Goal: Transaction & Acquisition: Purchase product/service

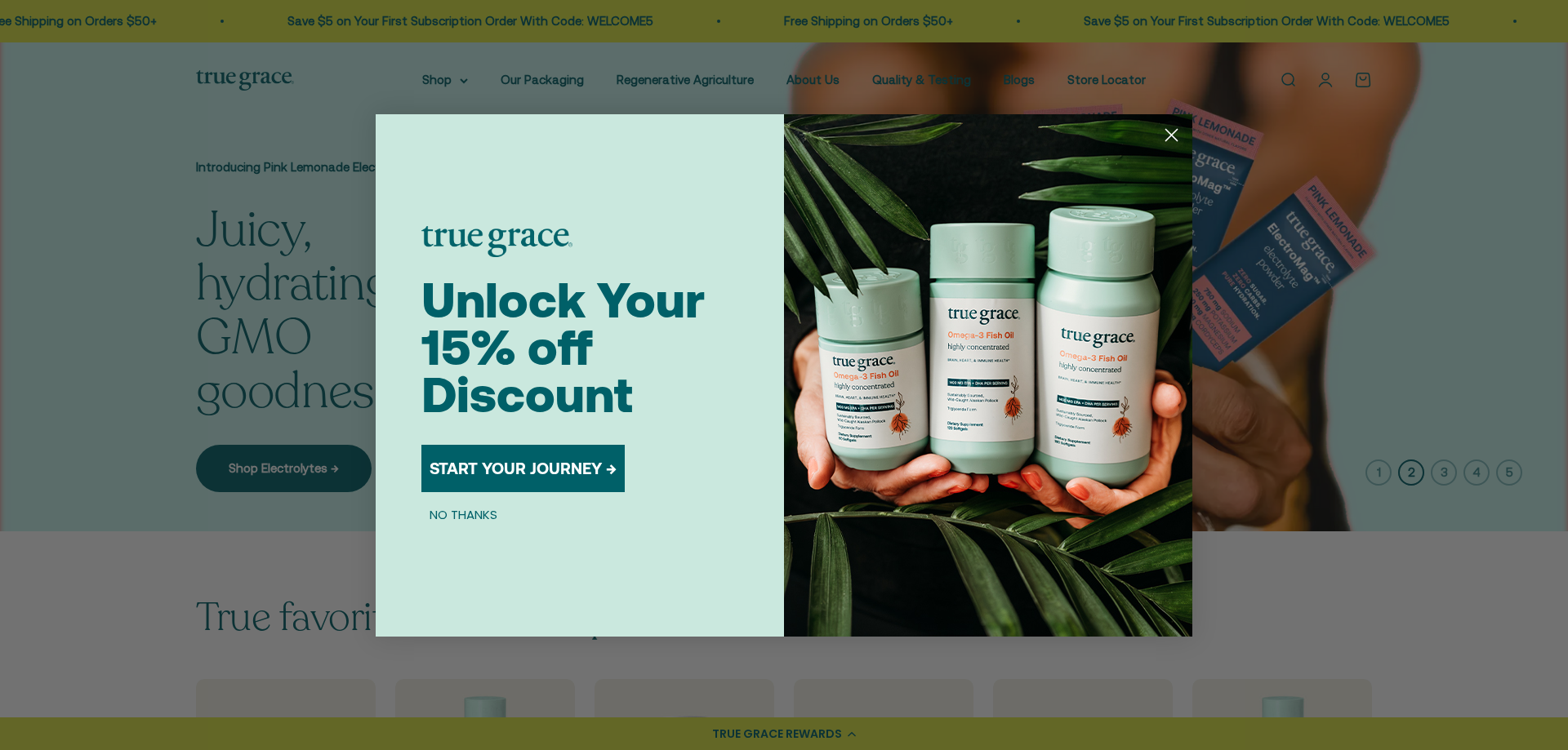
click at [1170, 138] on circle "Close dialog" at bounding box center [1170, 133] width 27 height 27
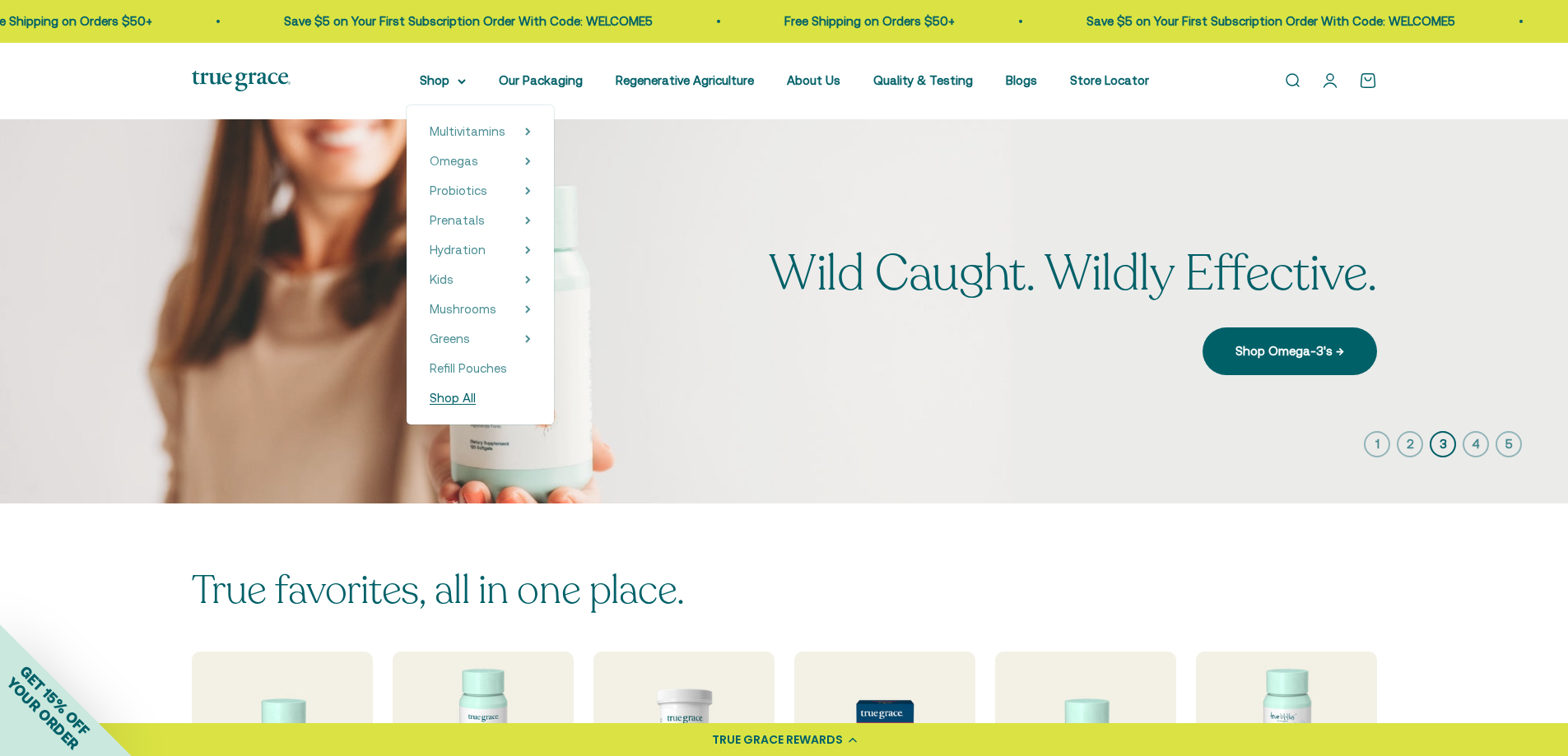
click at [473, 402] on span "Shop All" at bounding box center [453, 398] width 46 height 14
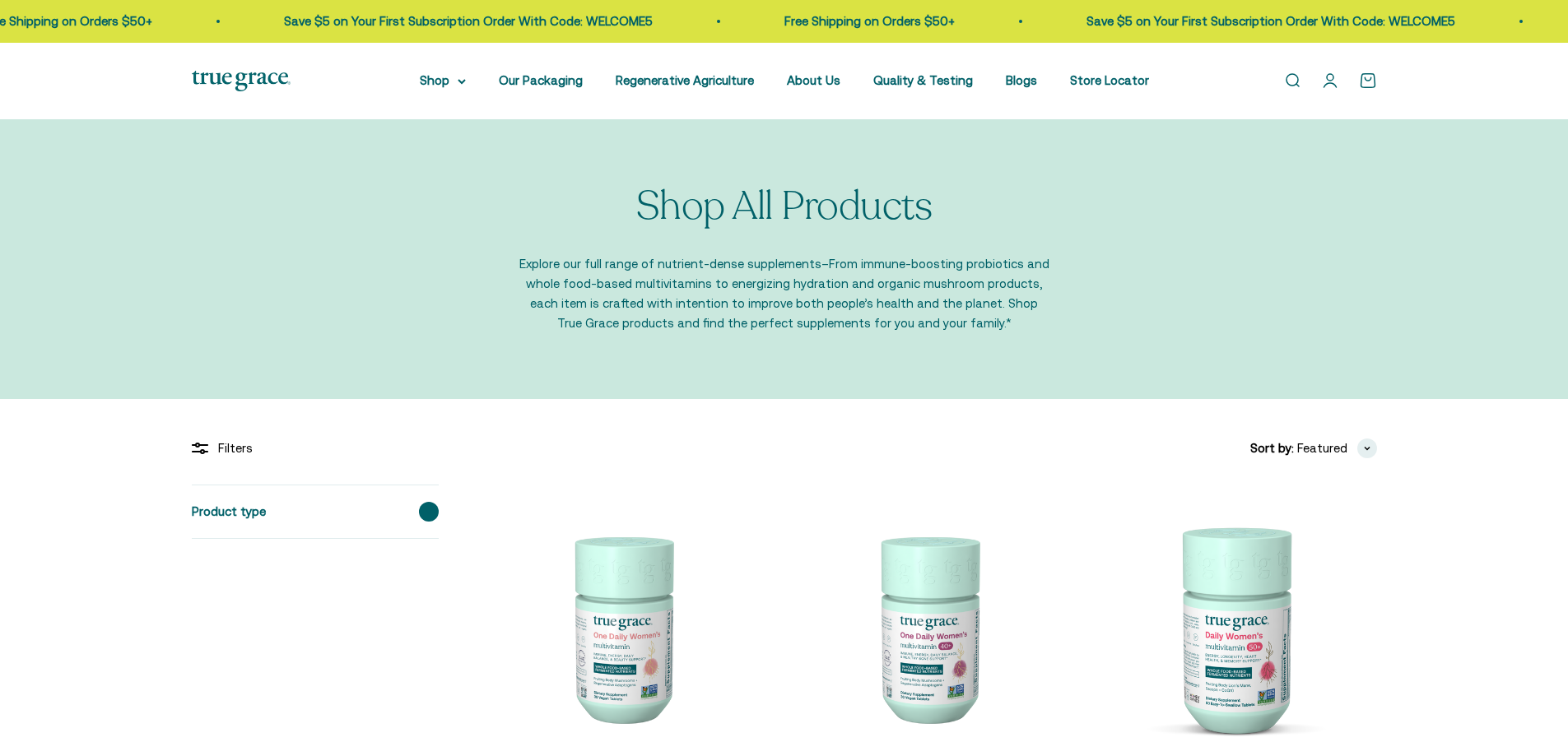
click at [433, 511] on span at bounding box center [429, 512] width 20 height 20
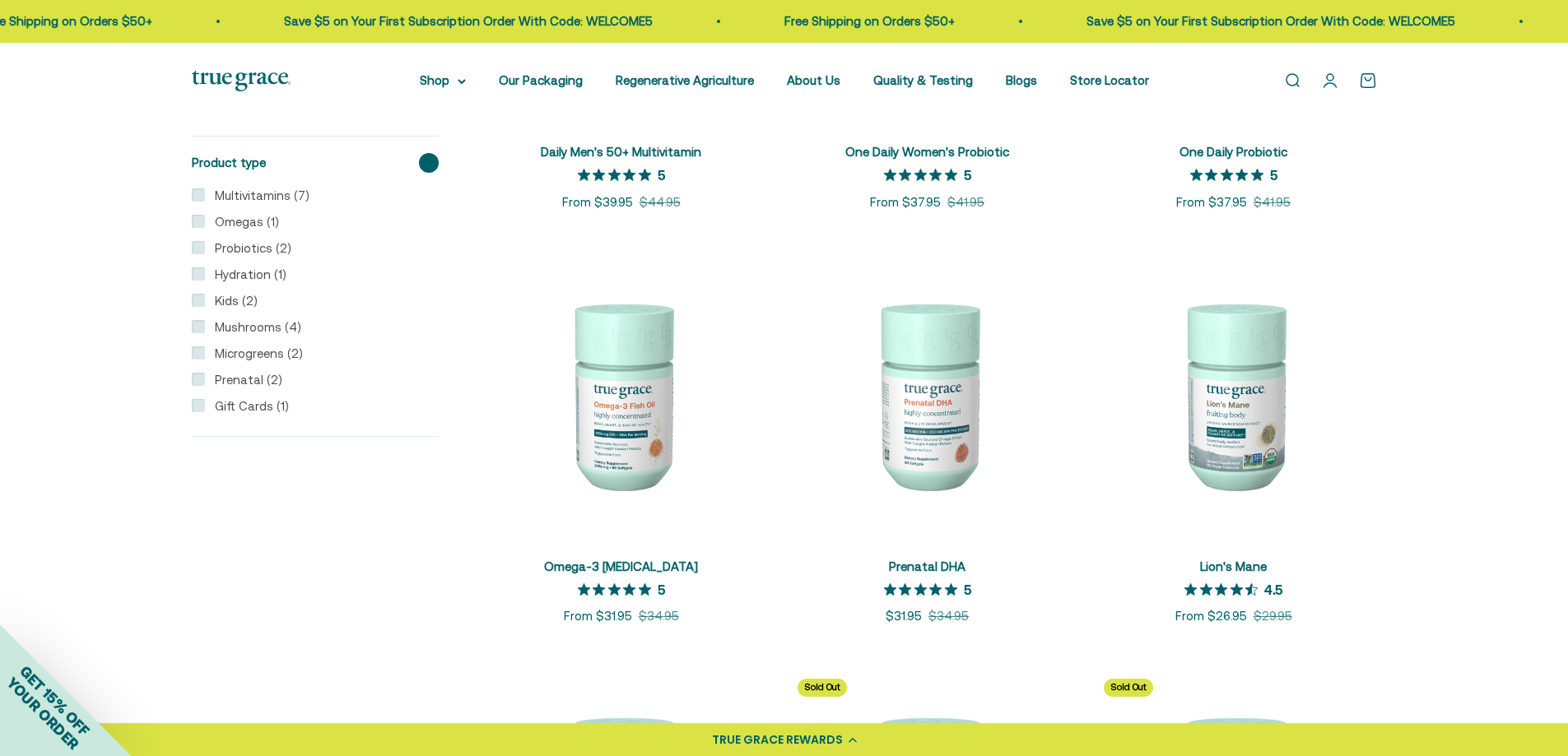
scroll to position [1577, 0]
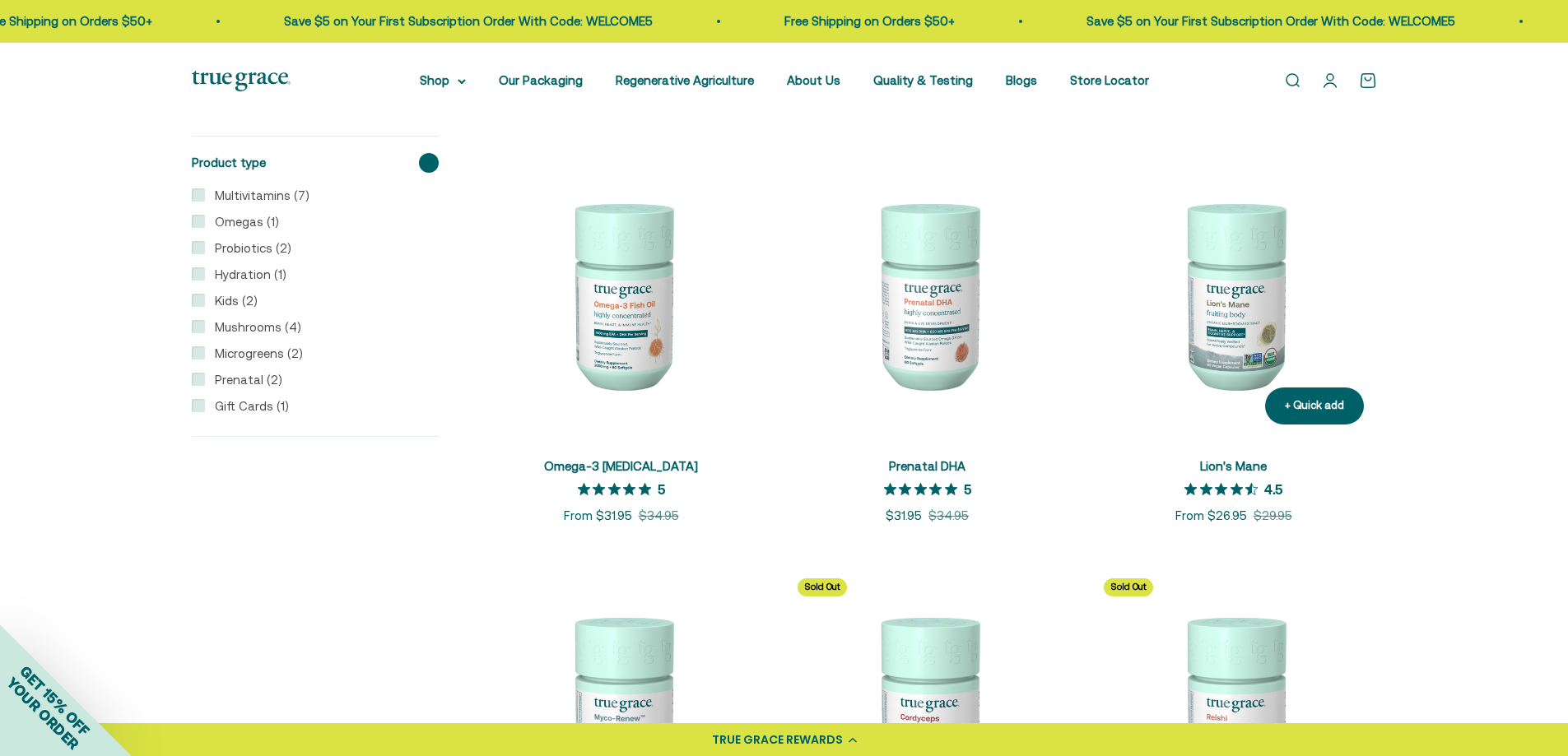
click at [1257, 341] on img at bounding box center [1234, 294] width 287 height 286
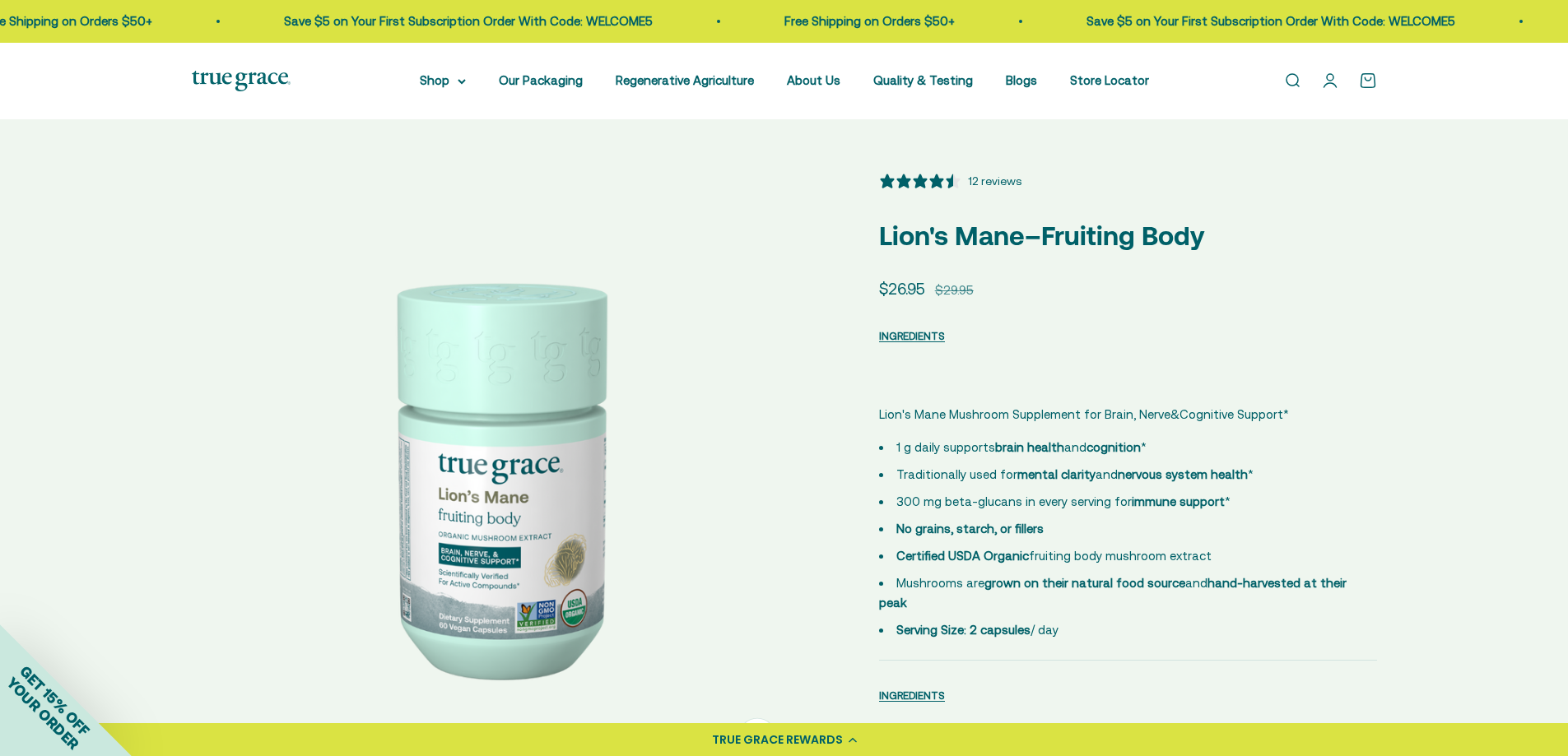
select select "3"
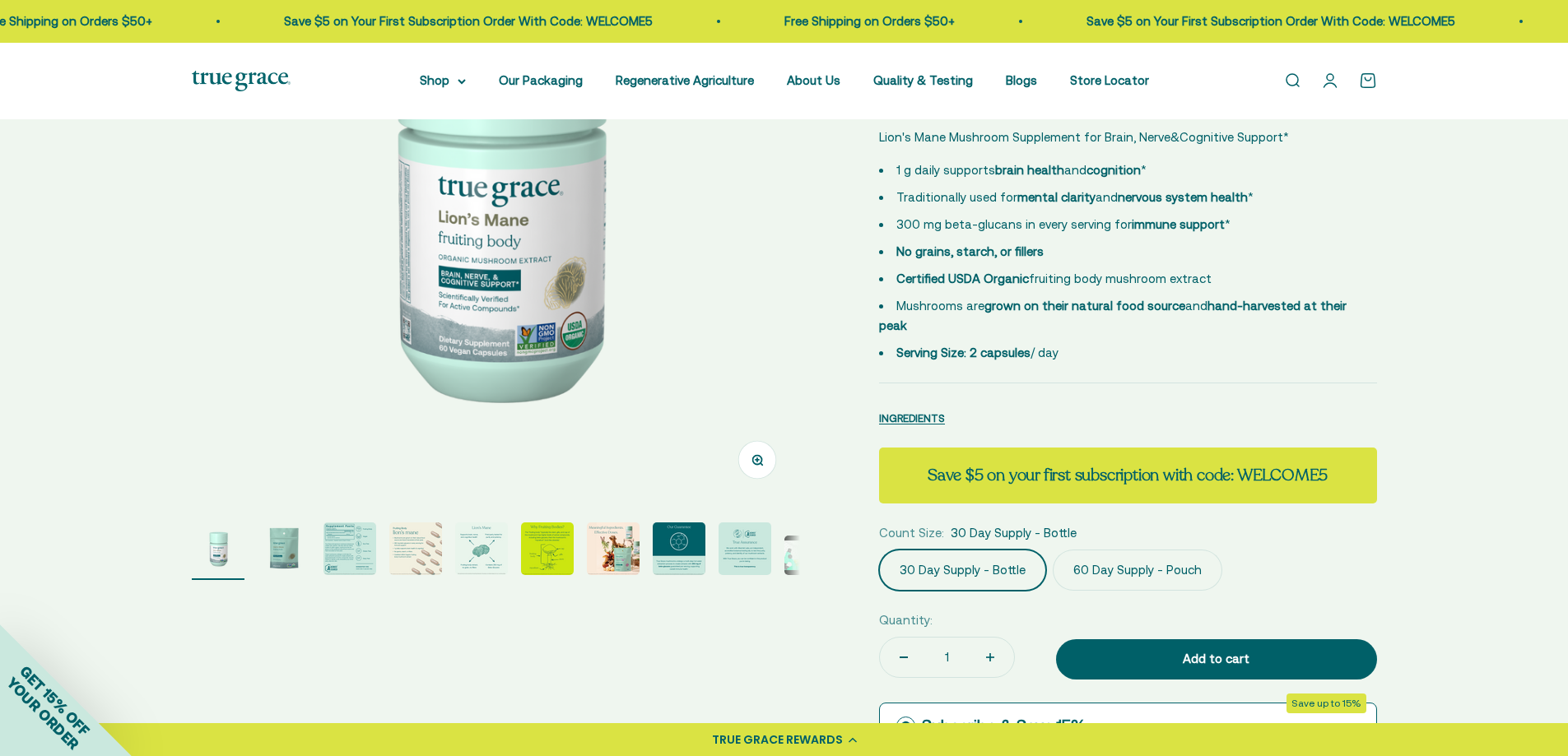
scroll to position [298, 0]
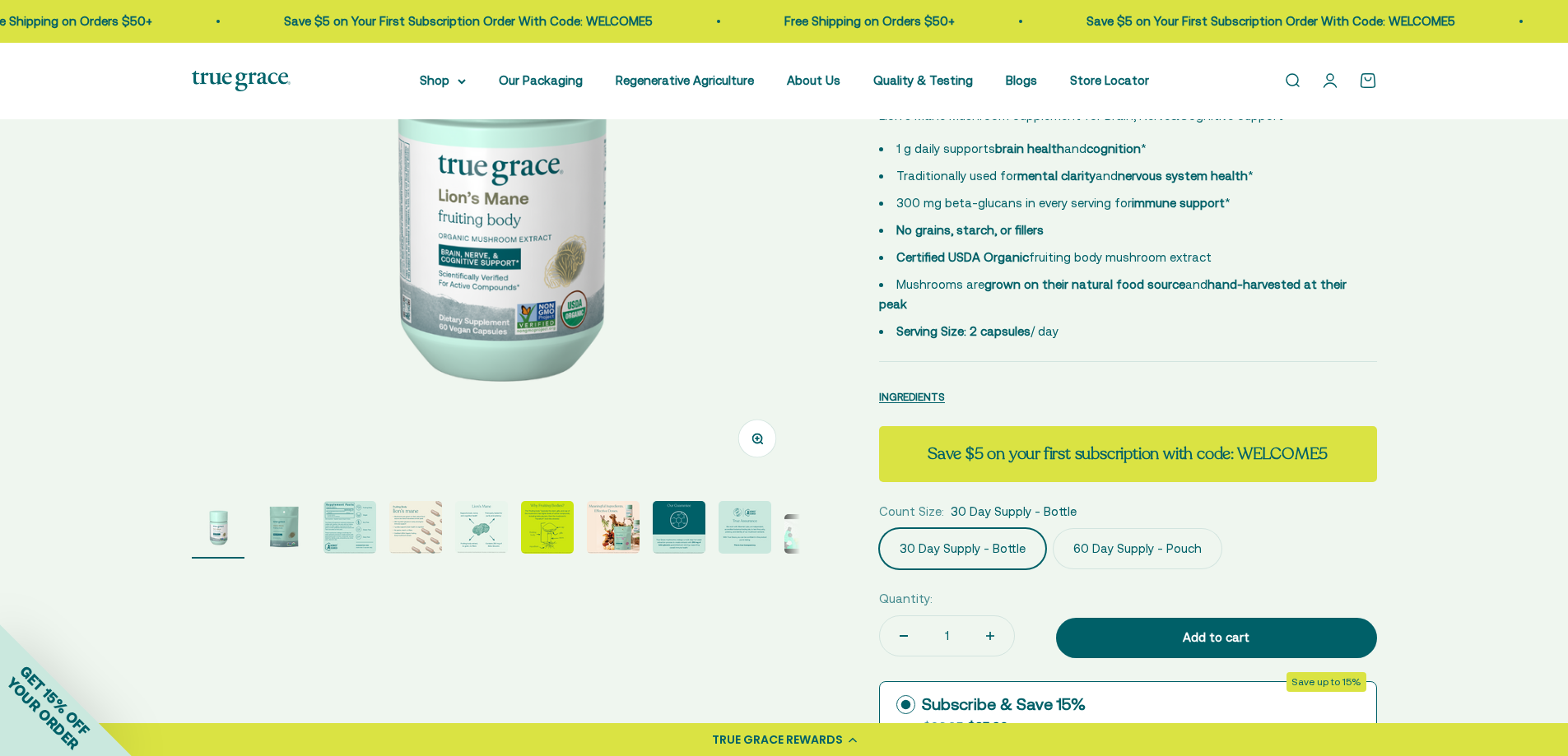
click at [498, 253] on img at bounding box center [495, 177] width 608 height 608
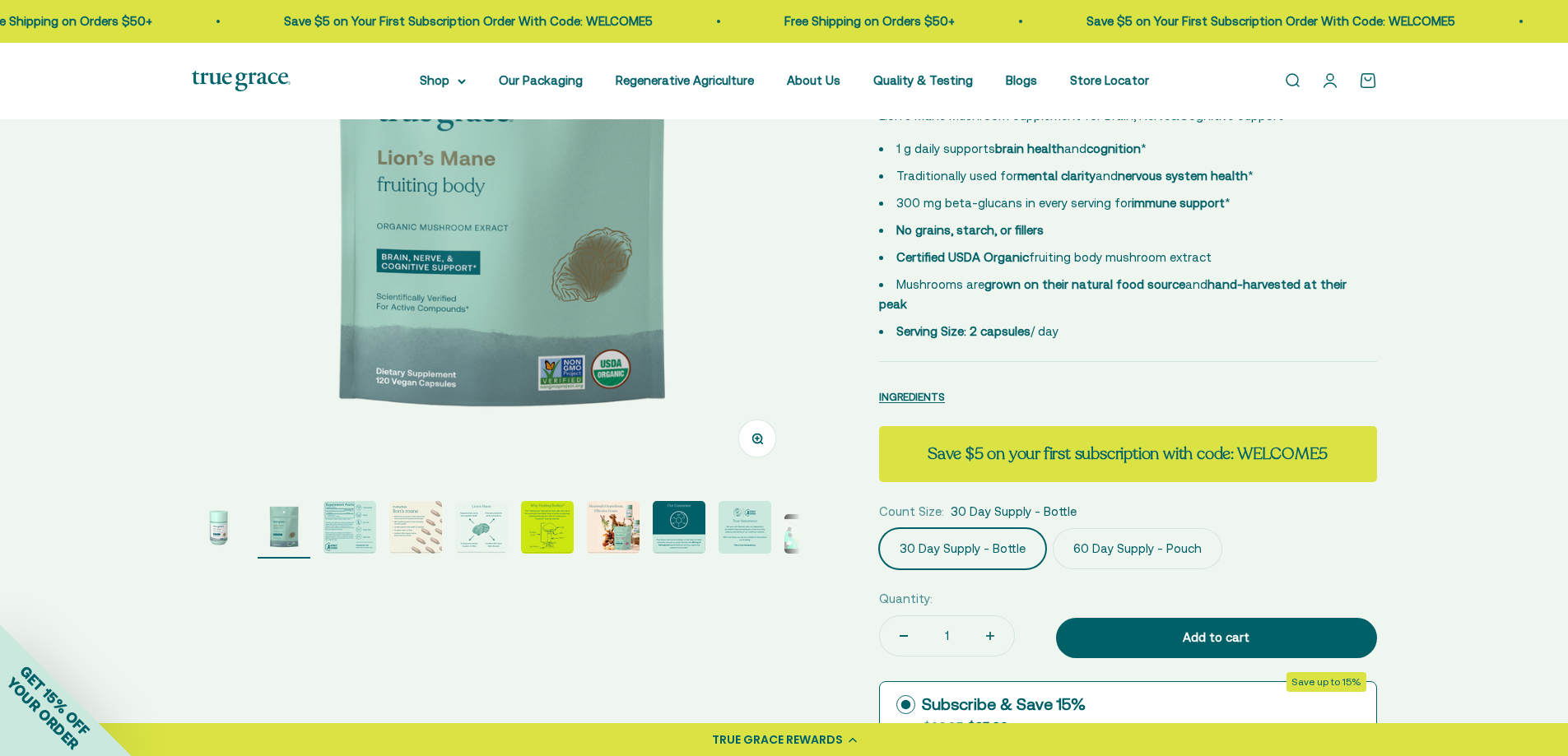
scroll to position [0, 628]
click at [693, 220] on img at bounding box center [495, 177] width 608 height 608
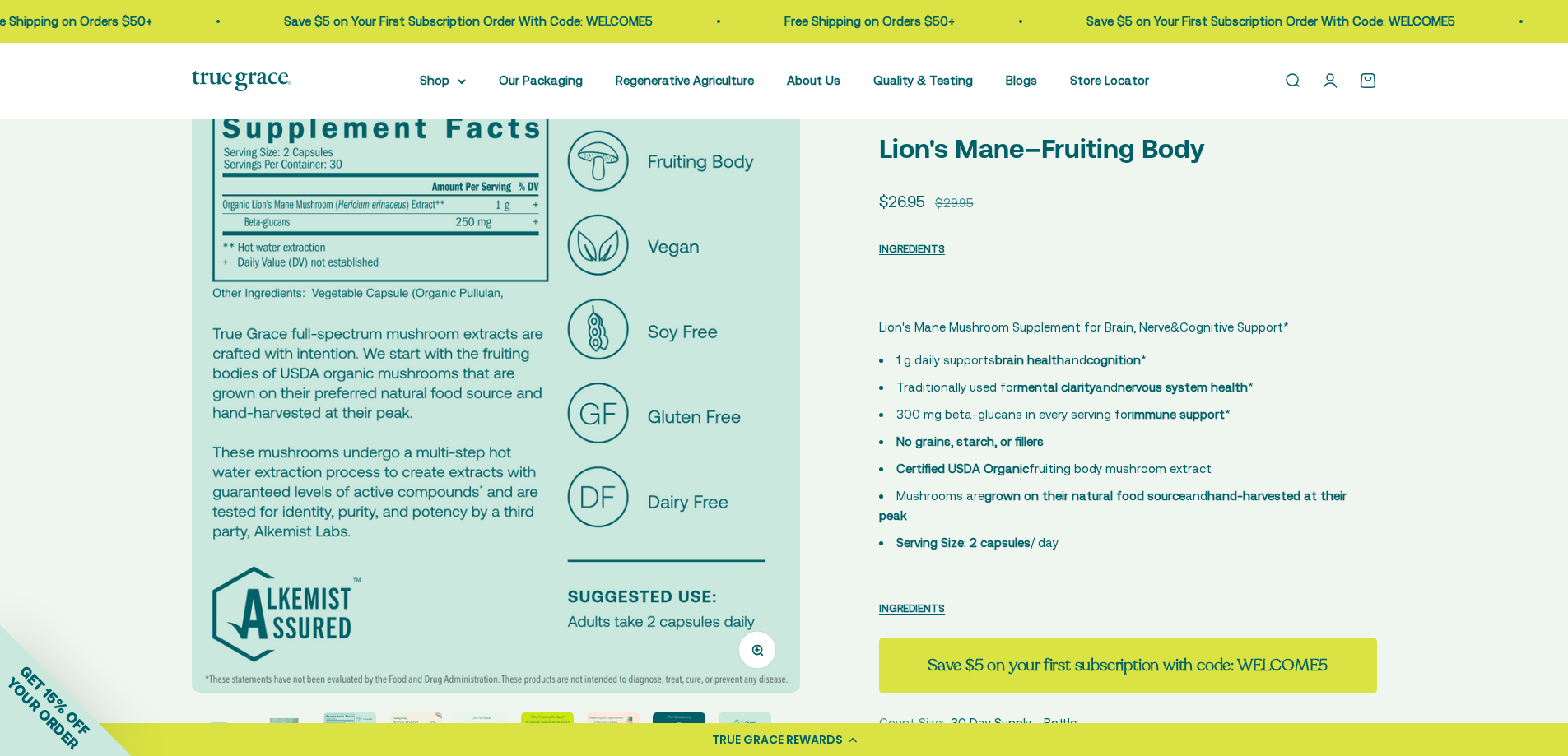
scroll to position [94, 0]
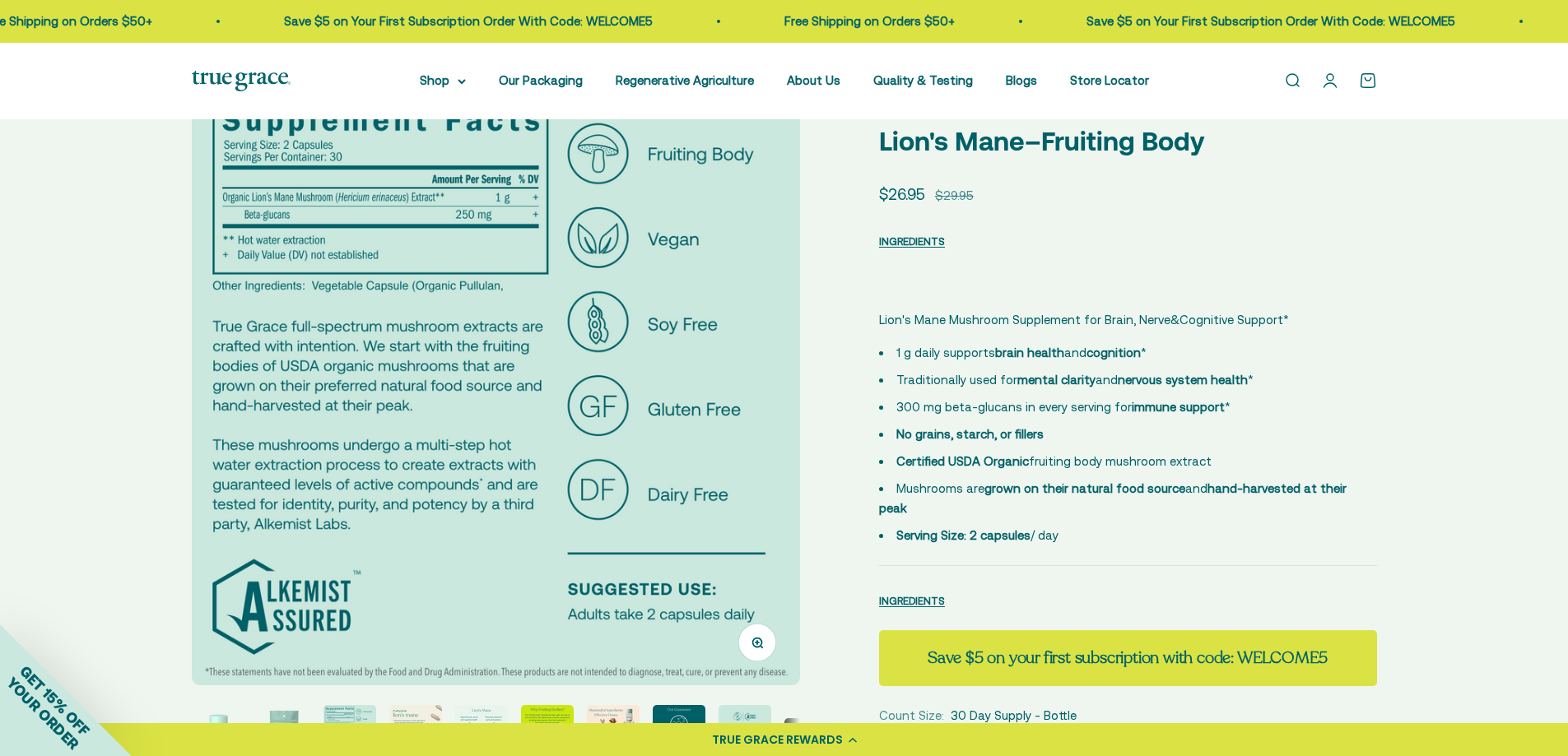
click at [738, 368] on img at bounding box center [495, 381] width 608 height 608
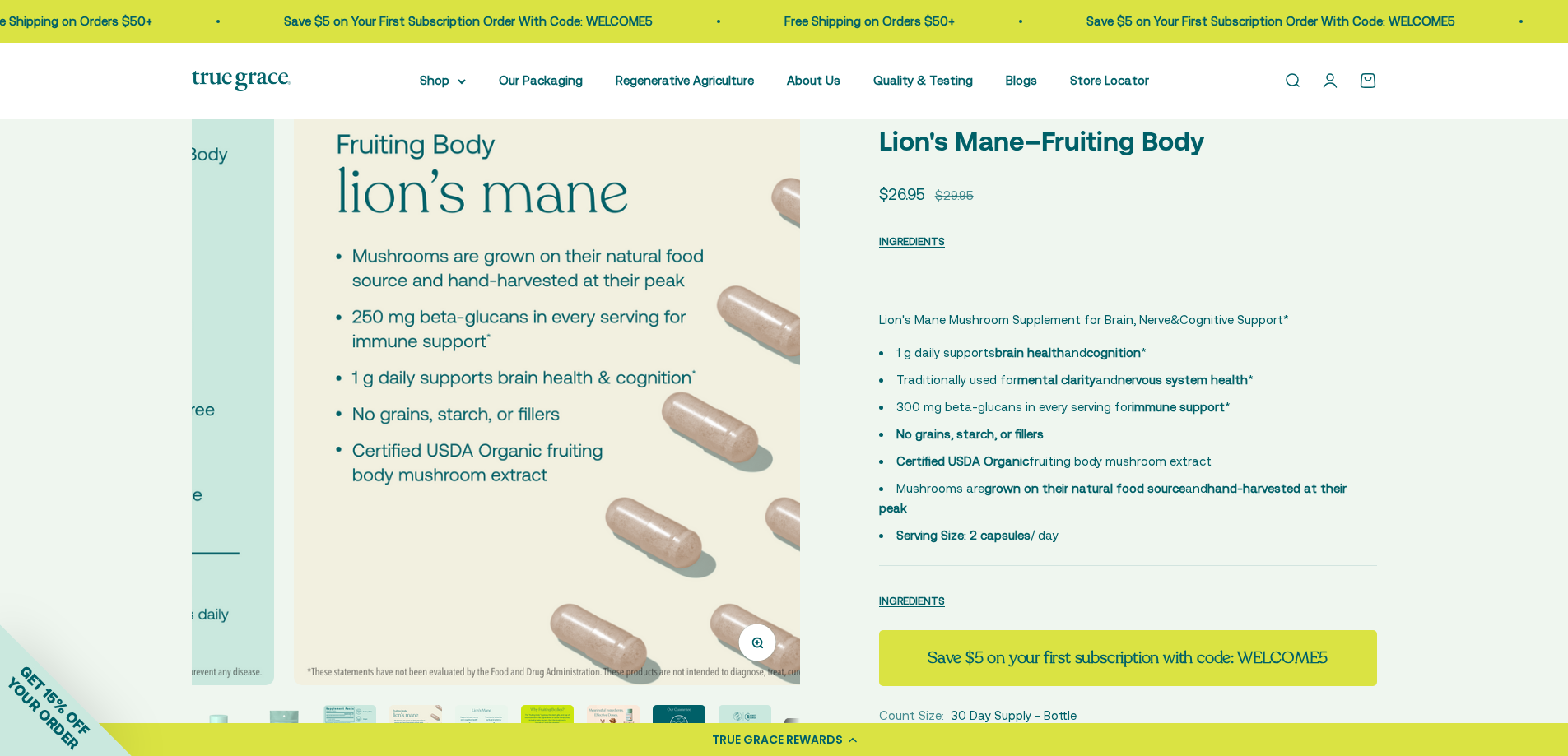
scroll to position [0, 1885]
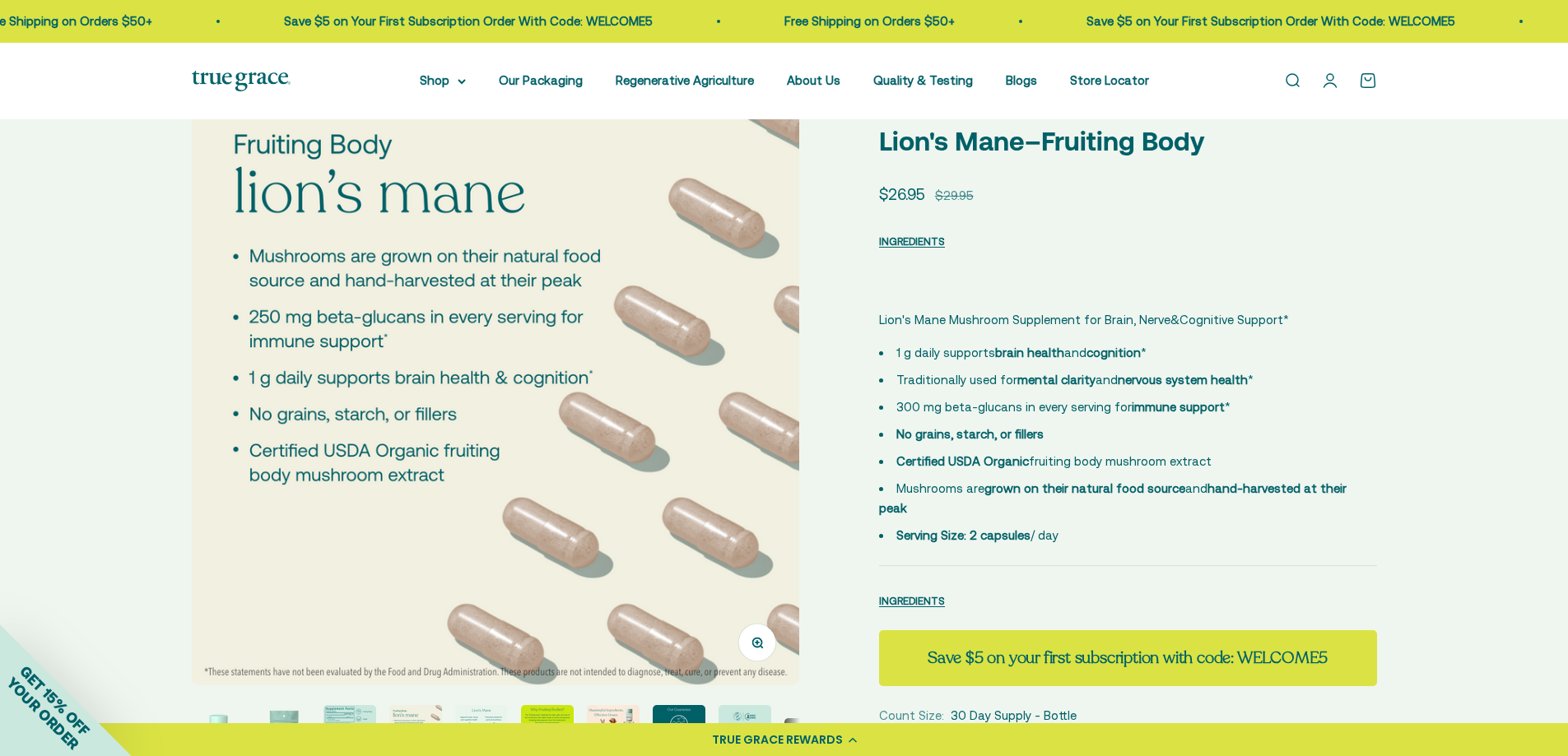
click at [738, 368] on img at bounding box center [494, 381] width 608 height 608
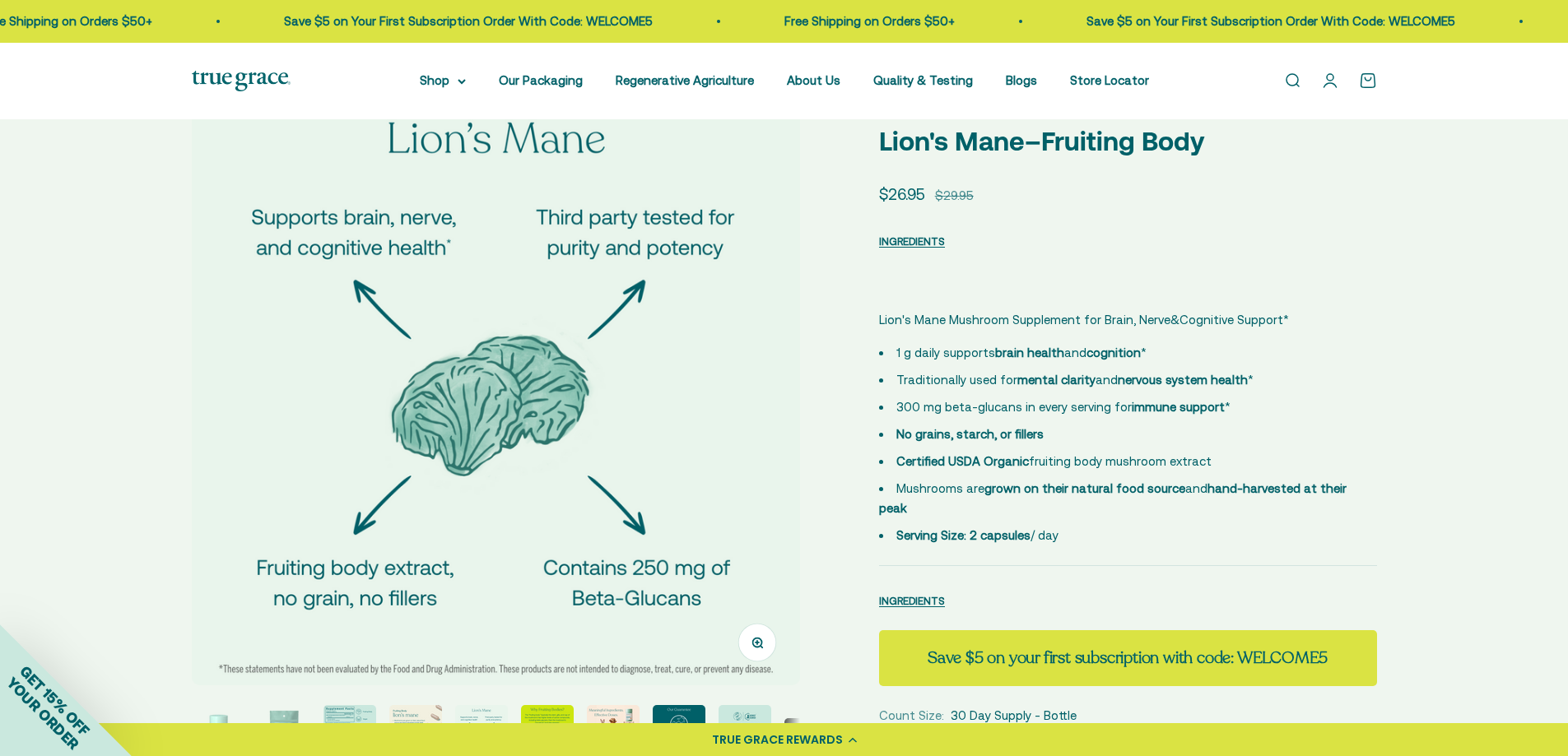
scroll to position [0, 2513]
click at [738, 368] on img at bounding box center [494, 381] width 608 height 608
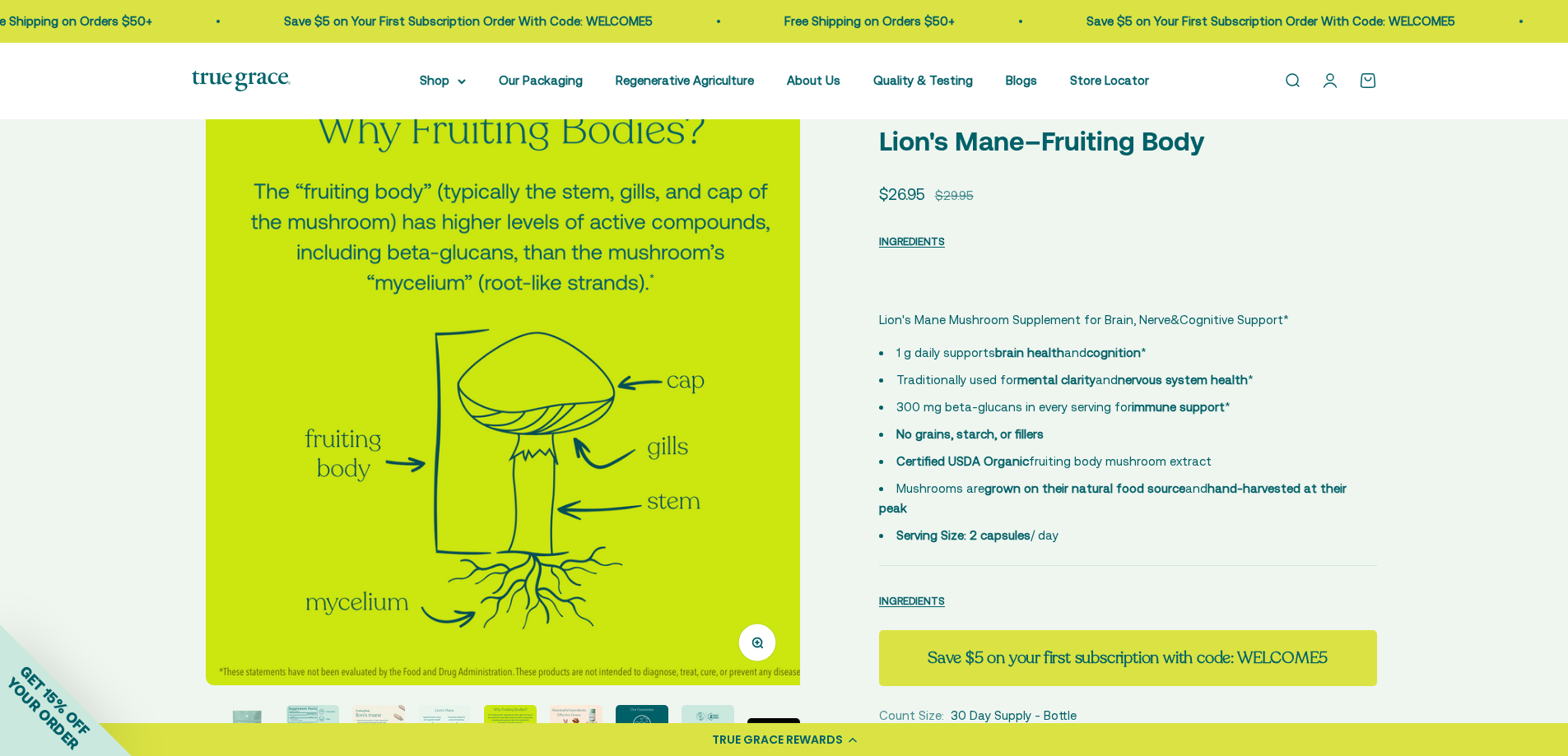
scroll to position [0, 3141]
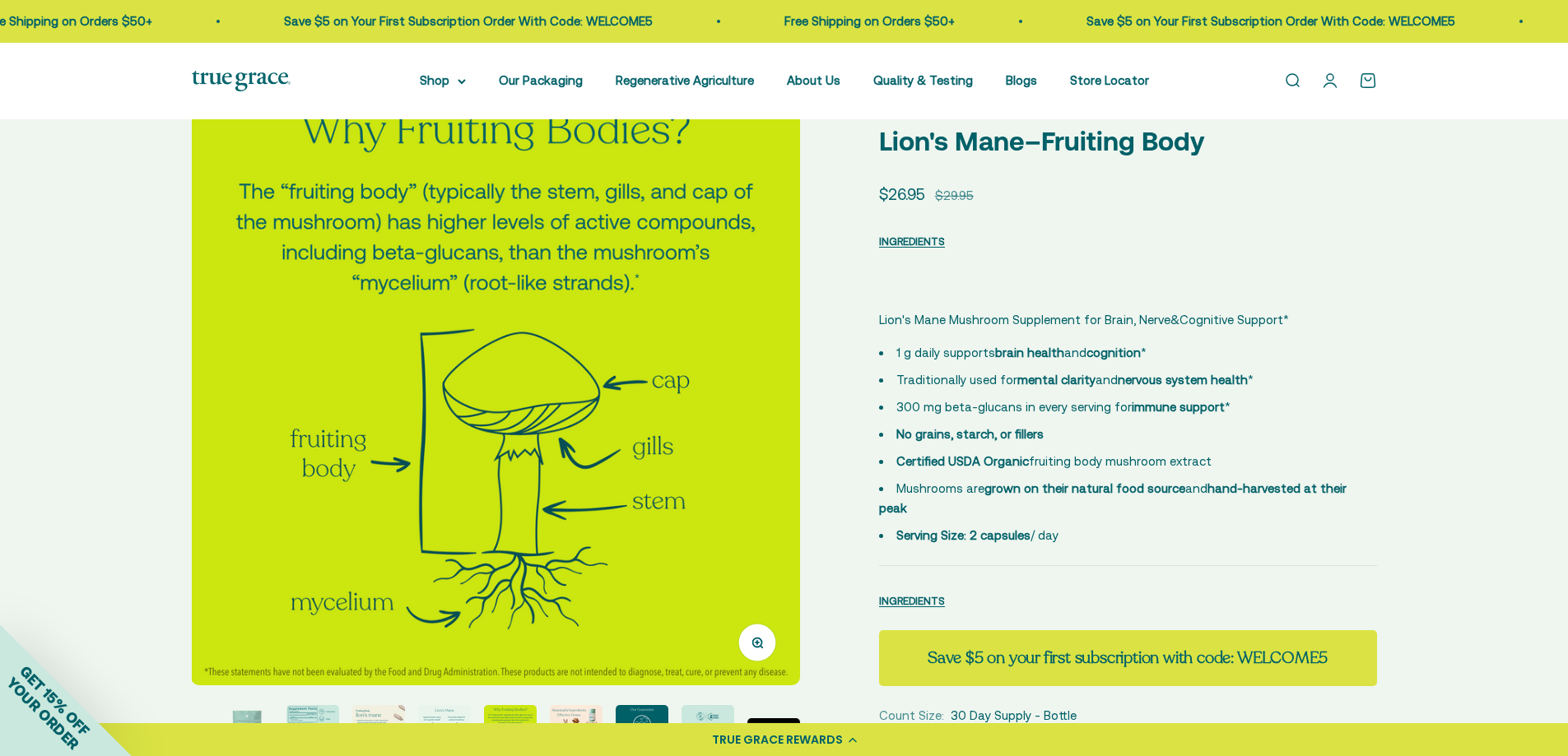
click at [738, 368] on img at bounding box center [494, 381] width 608 height 608
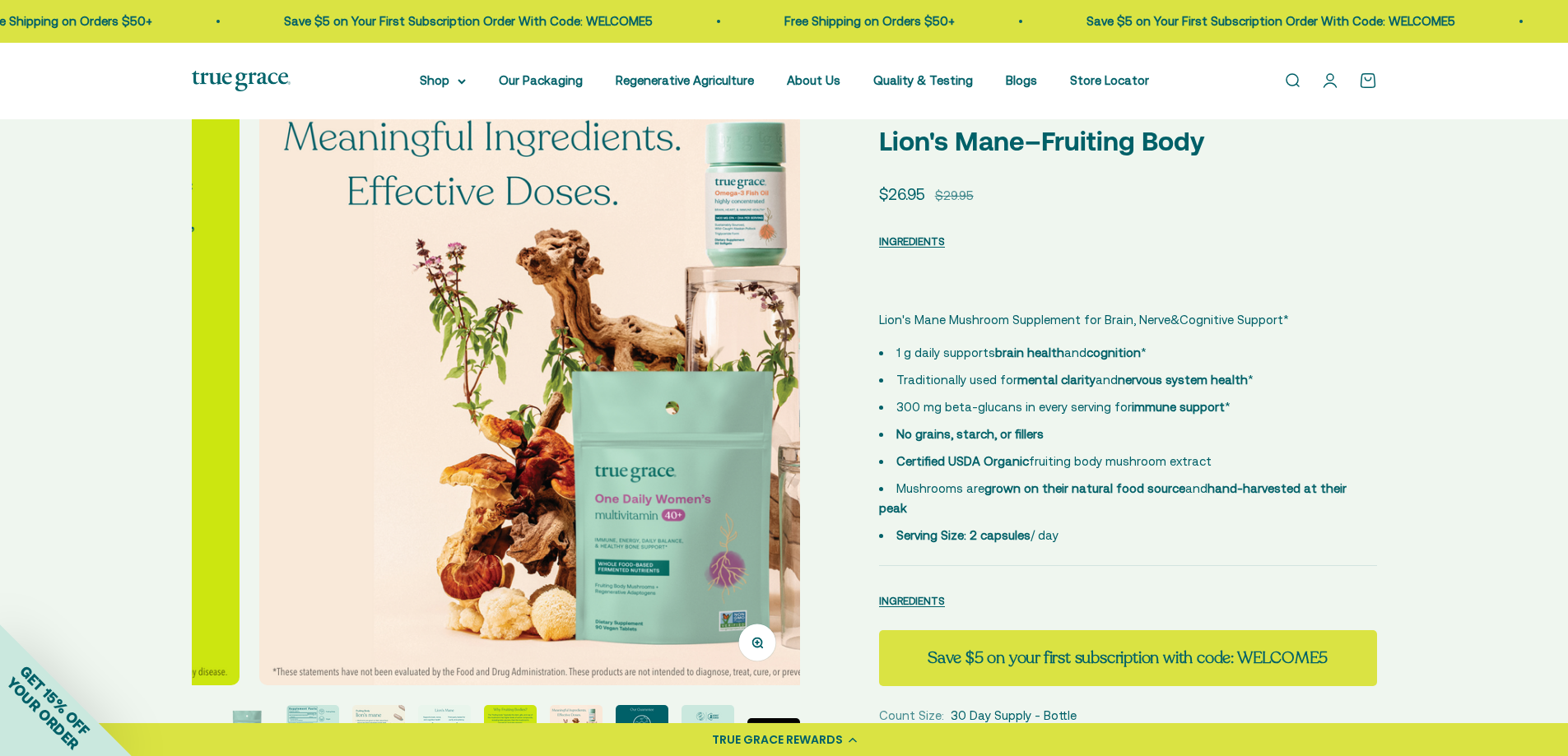
scroll to position [0, 3770]
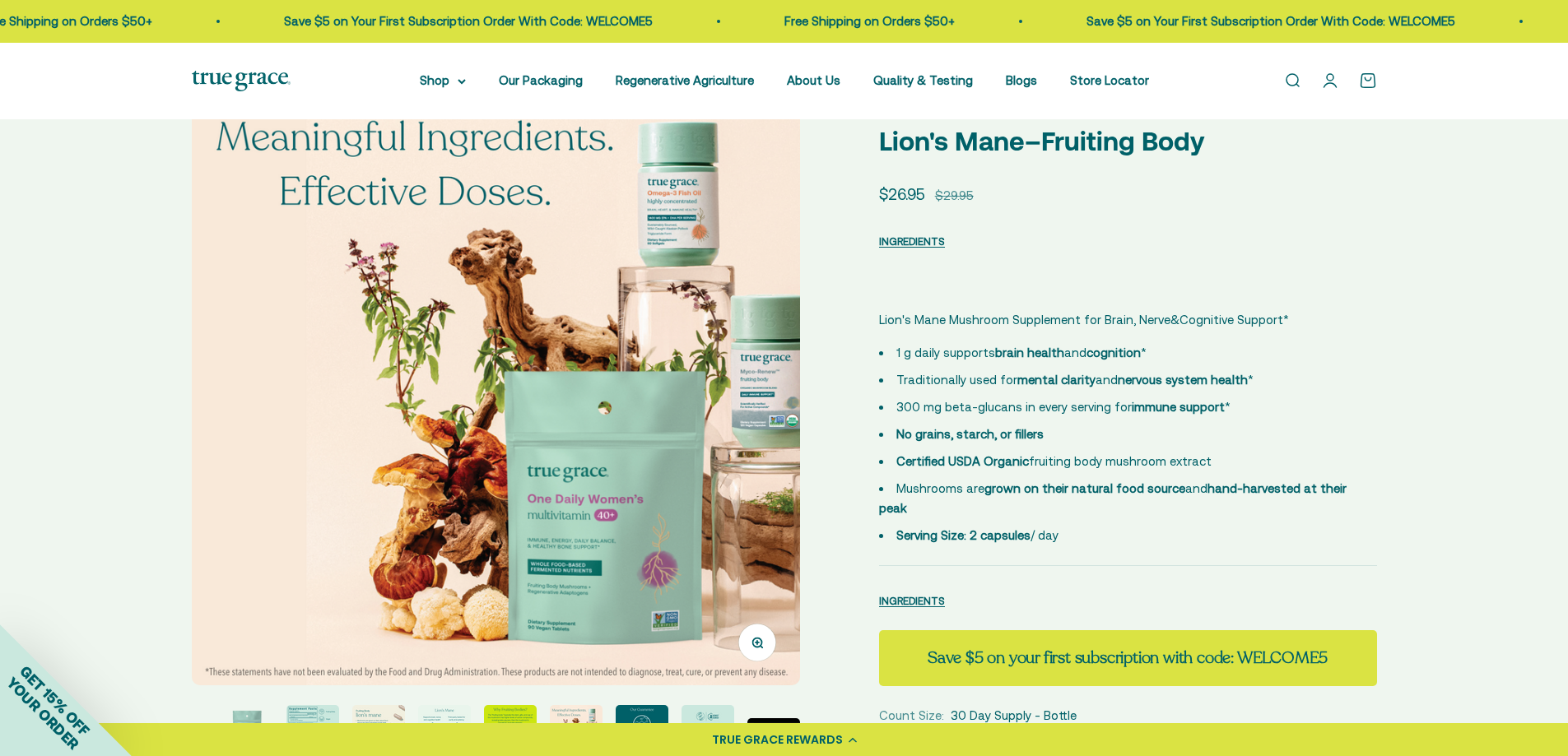
click at [738, 368] on img at bounding box center [495, 381] width 608 height 608
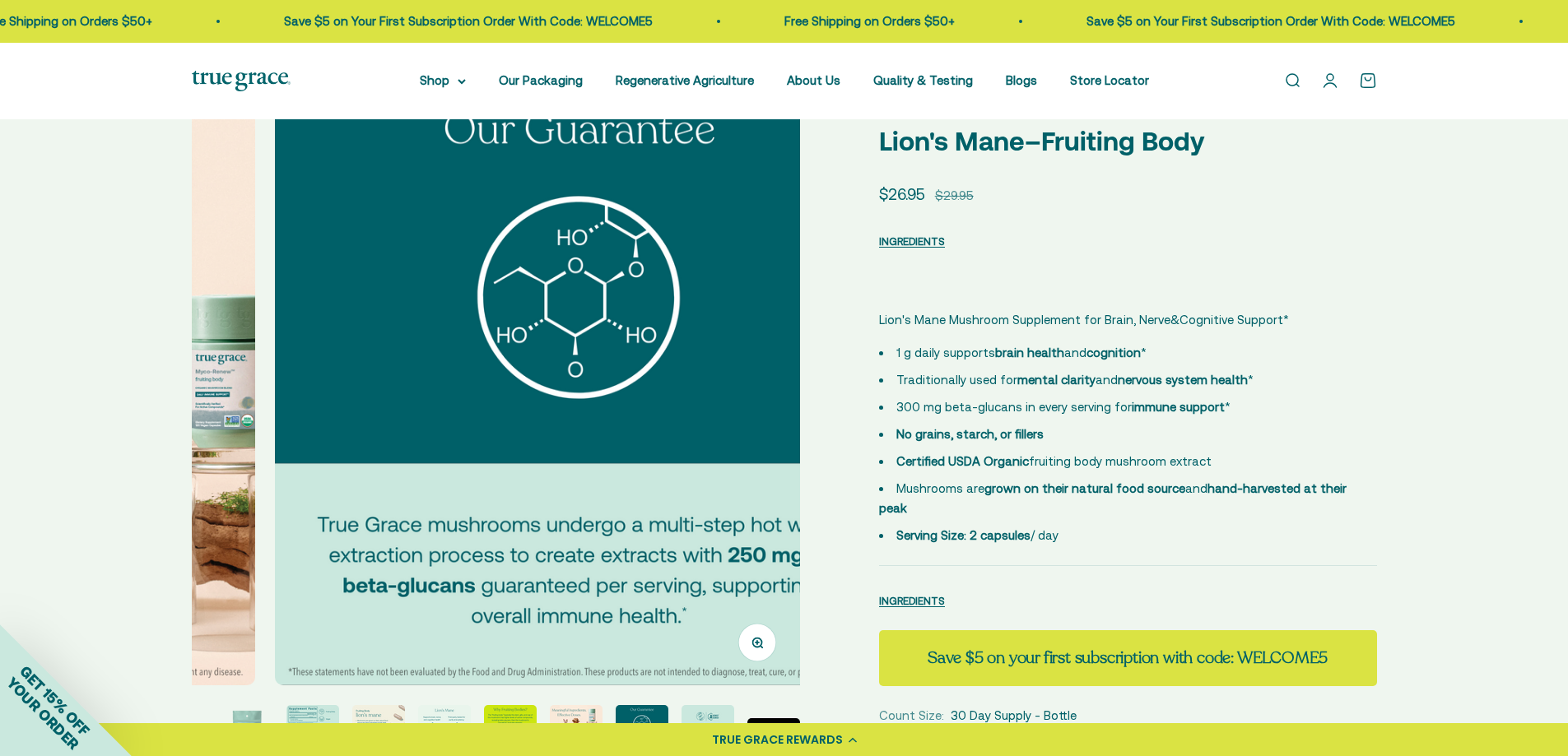
scroll to position [0, 4398]
